Goal: Browse casually

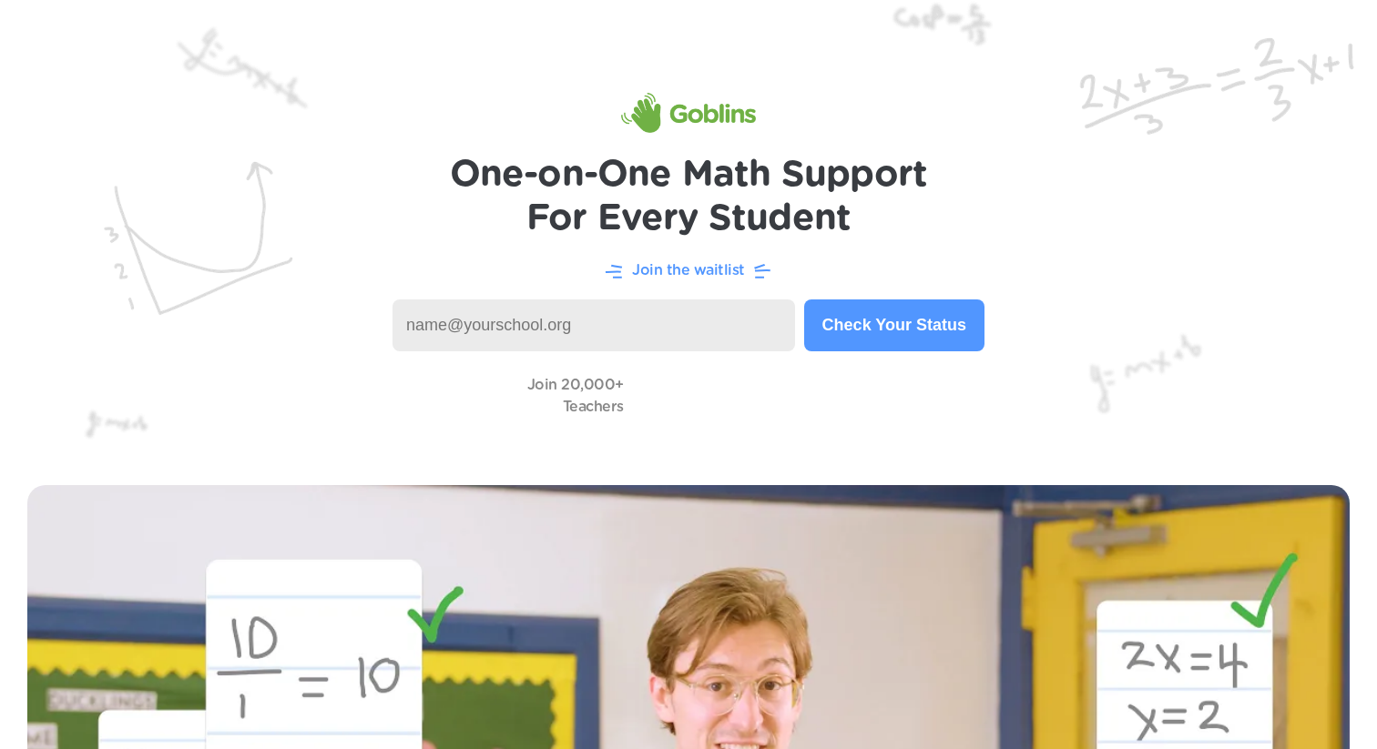
click at [718, 118] on img at bounding box center [688, 113] width 135 height 40
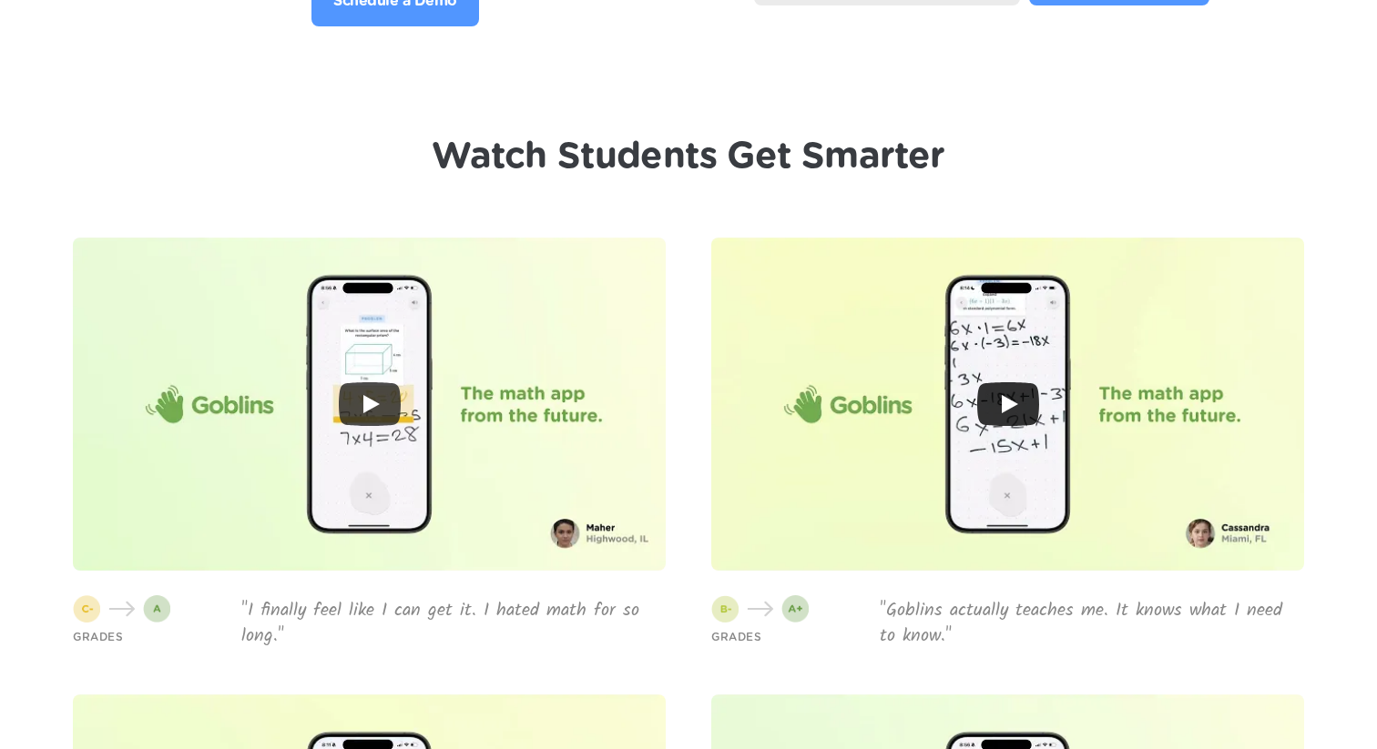
scroll to position [4212, 0]
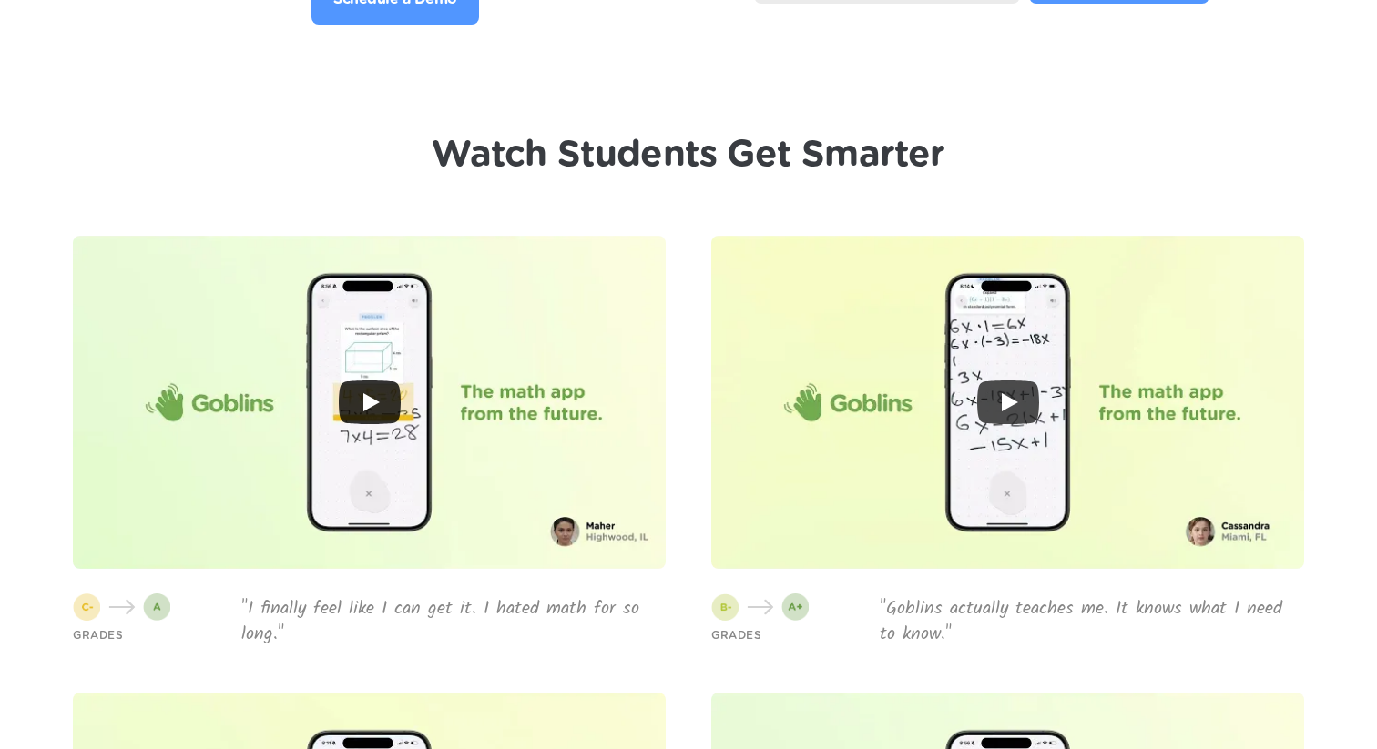
click at [371, 411] on icon "Play" at bounding box center [370, 403] width 62 height 44
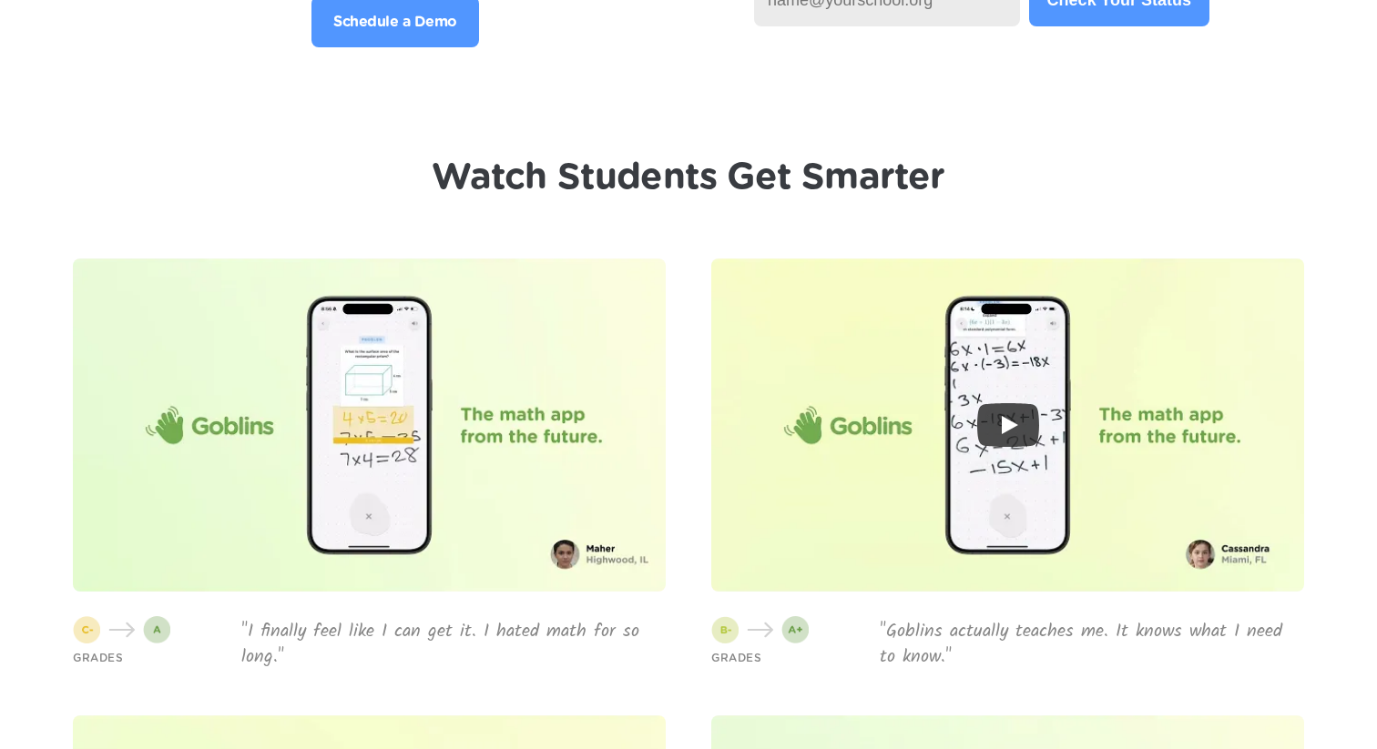
scroll to position [4174, 0]
